Goal: Transaction & Acquisition: Subscribe to service/newsletter

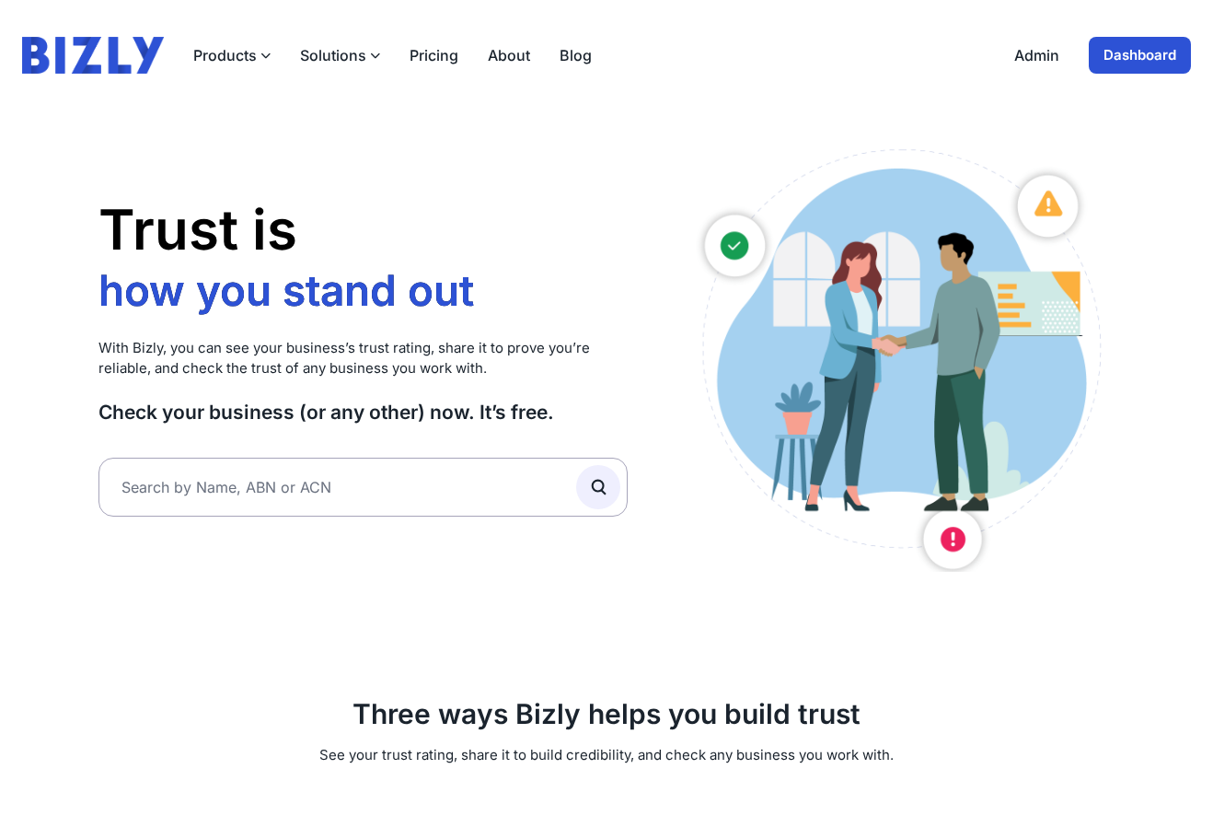
click at [1035, 50] on link "Admin" at bounding box center [1037, 55] width 45 height 22
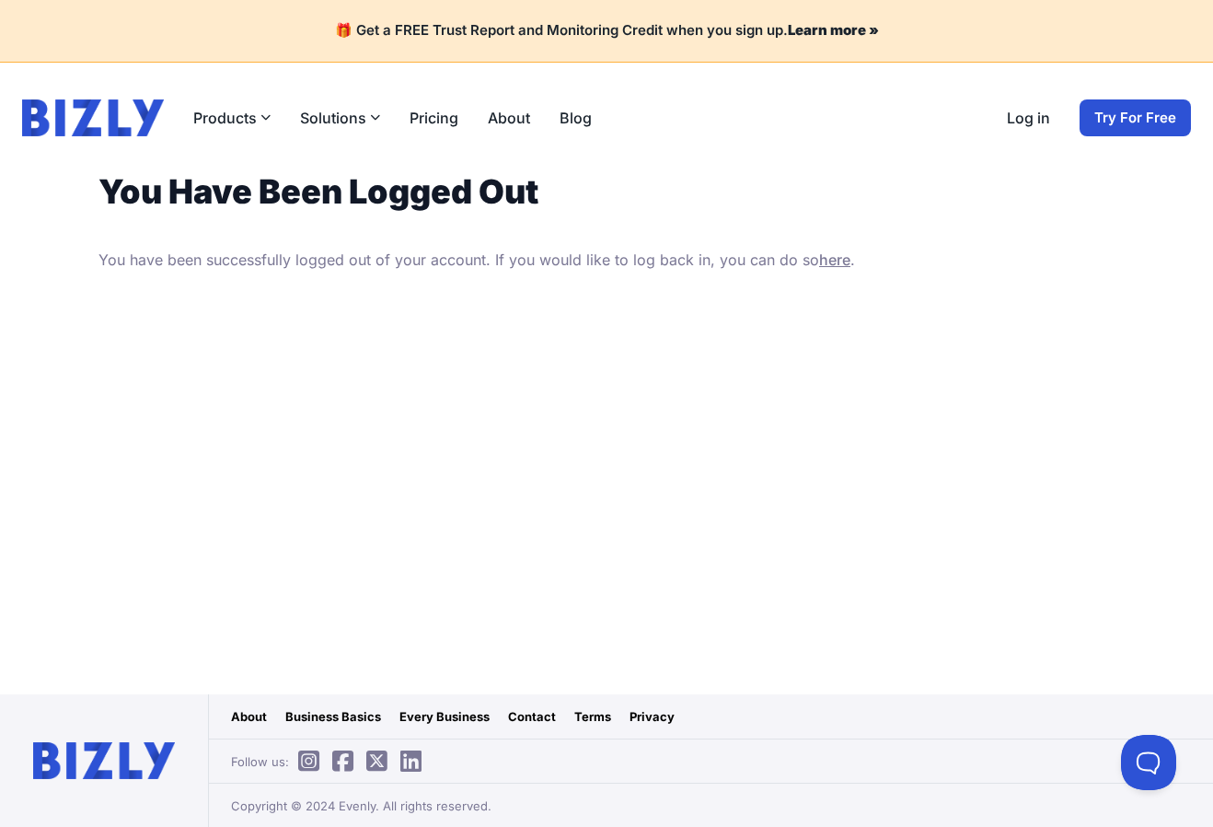
click at [1120, 128] on link "Try For Free" at bounding box center [1135, 117] width 111 height 37
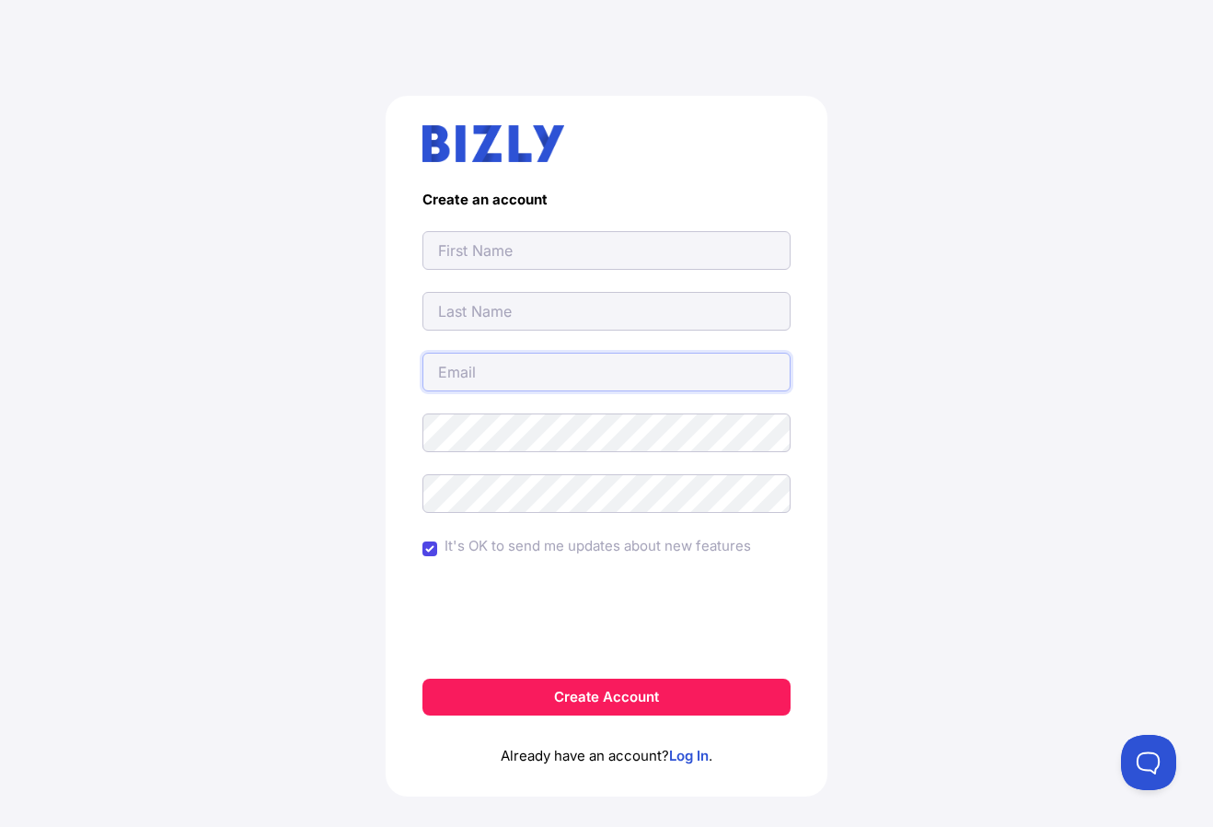
click at [680, 379] on input "email" at bounding box center [607, 372] width 368 height 39
type input "[PERSON_NAME][EMAIL_ADDRESS][DOMAIN_NAME]"
click at [680, 257] on input "text" at bounding box center [607, 250] width 368 height 39
type input "K"
type input "H"
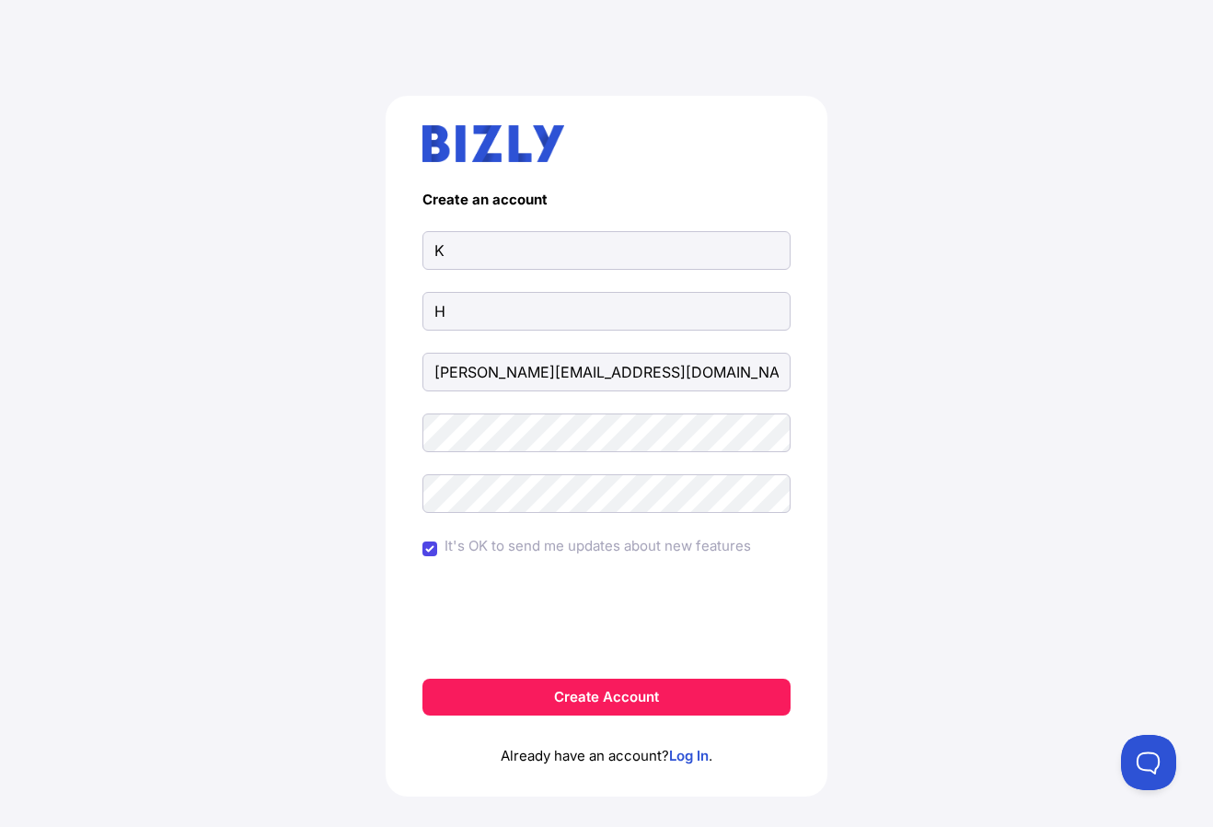
drag, startPoint x: 760, startPoint y: 542, endPoint x: 519, endPoint y: 540, distance: 241.2
click at [519, 540] on div "It's OK to send me updates about new features" at bounding box center [607, 549] width 368 height 28
drag, startPoint x: 490, startPoint y: 760, endPoint x: 772, endPoint y: 754, distance: 282.7
click at [772, 754] on p "Already have an account? Log In ." at bounding box center [607, 741] width 368 height 52
copy p "Already have an account? Log In ."
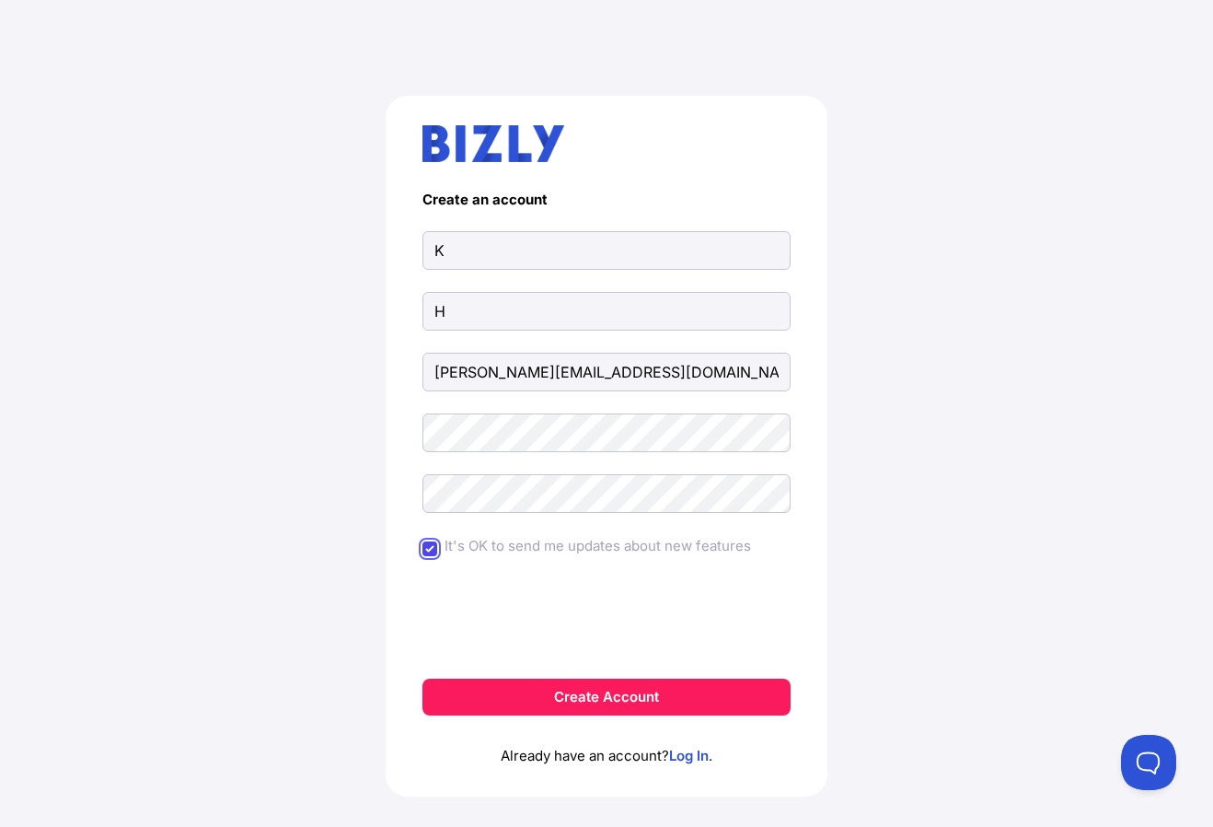
click at [430, 551] on input "It's OK to send me updates about new features" at bounding box center [430, 548] width 15 height 15
checkbox input "false"
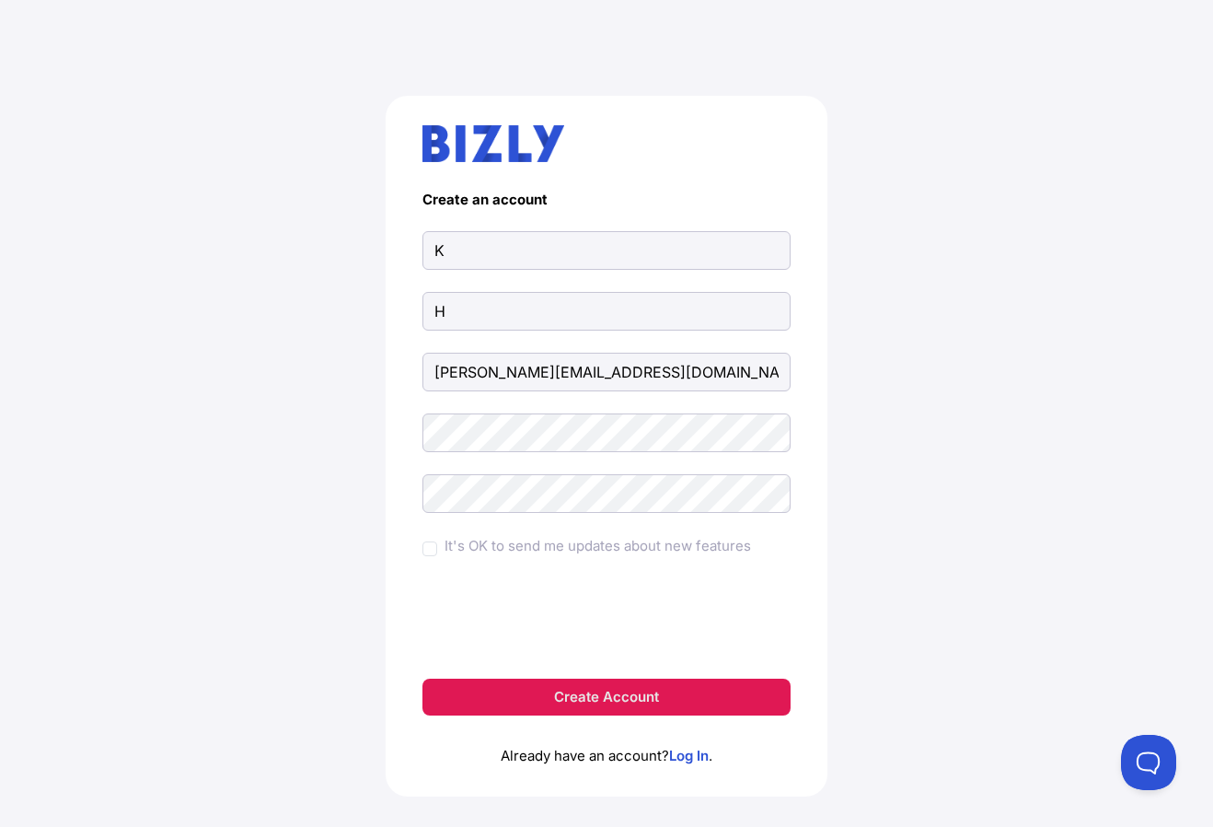
click at [488, 702] on button "Create Account" at bounding box center [607, 697] width 368 height 37
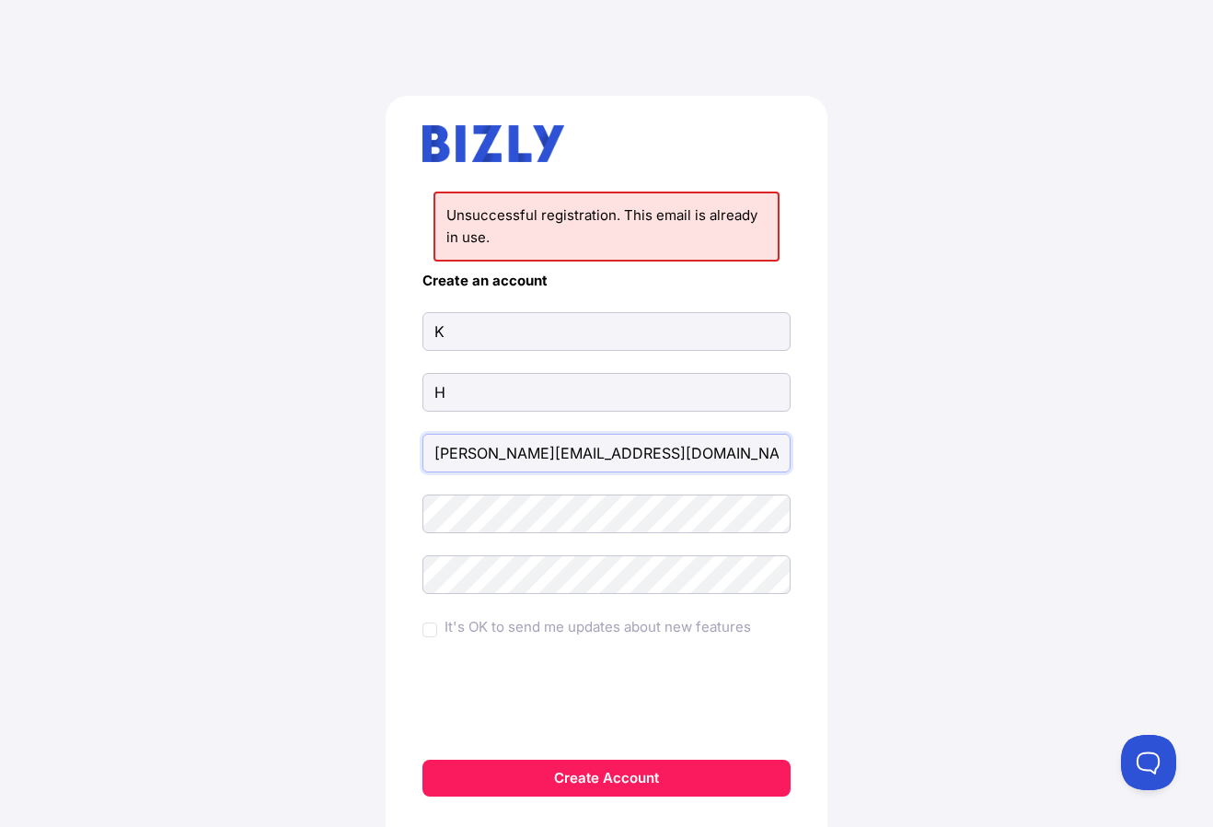
click at [587, 469] on input "[PERSON_NAME][EMAIL_ADDRESS][DOMAIN_NAME]" at bounding box center [607, 453] width 368 height 39
type input "[PERSON_NAME][EMAIL_ADDRESS][DOMAIN_NAME]"
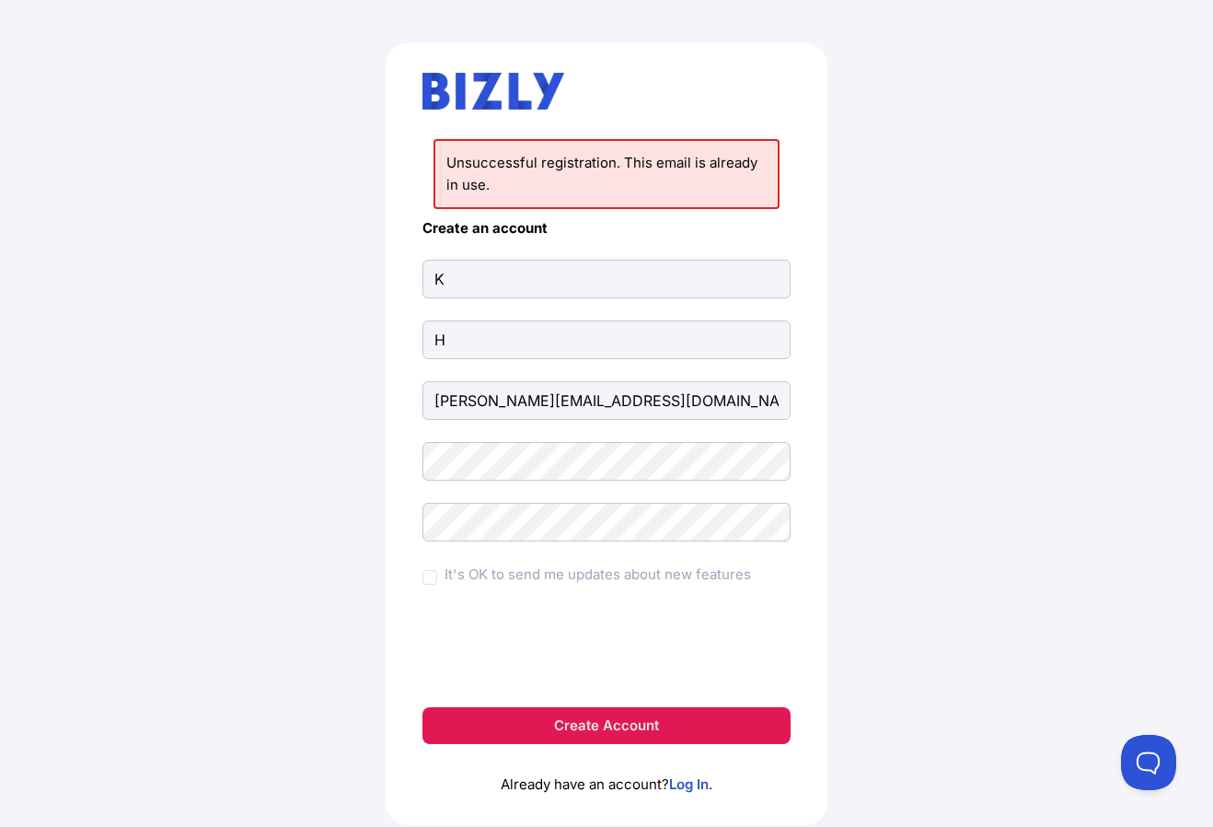
click at [471, 728] on button "Create Account" at bounding box center [607, 725] width 368 height 37
